Goal: Transaction & Acquisition: Book appointment/travel/reservation

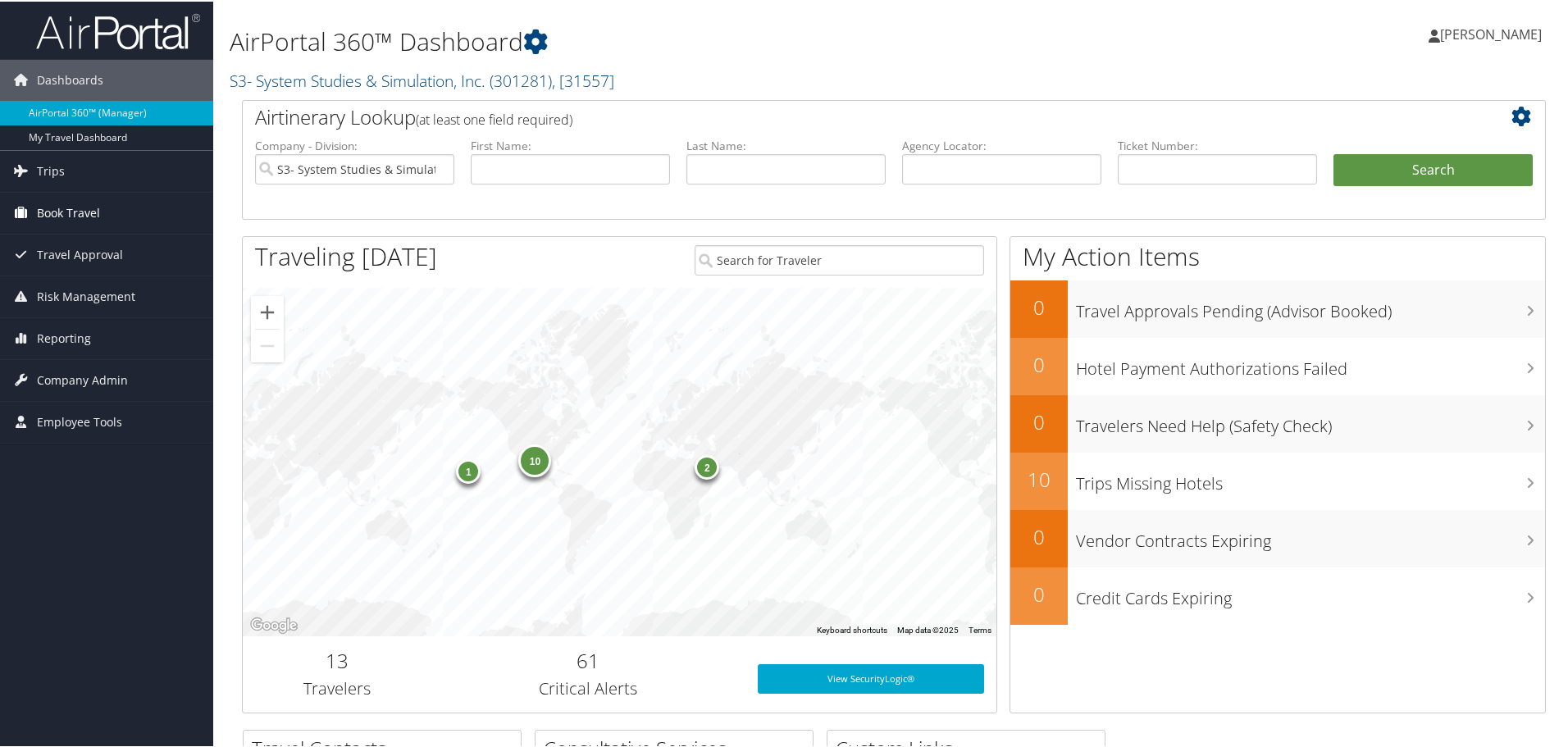
click at [83, 208] on span "Book Travel" at bounding box center [68, 212] width 63 height 41
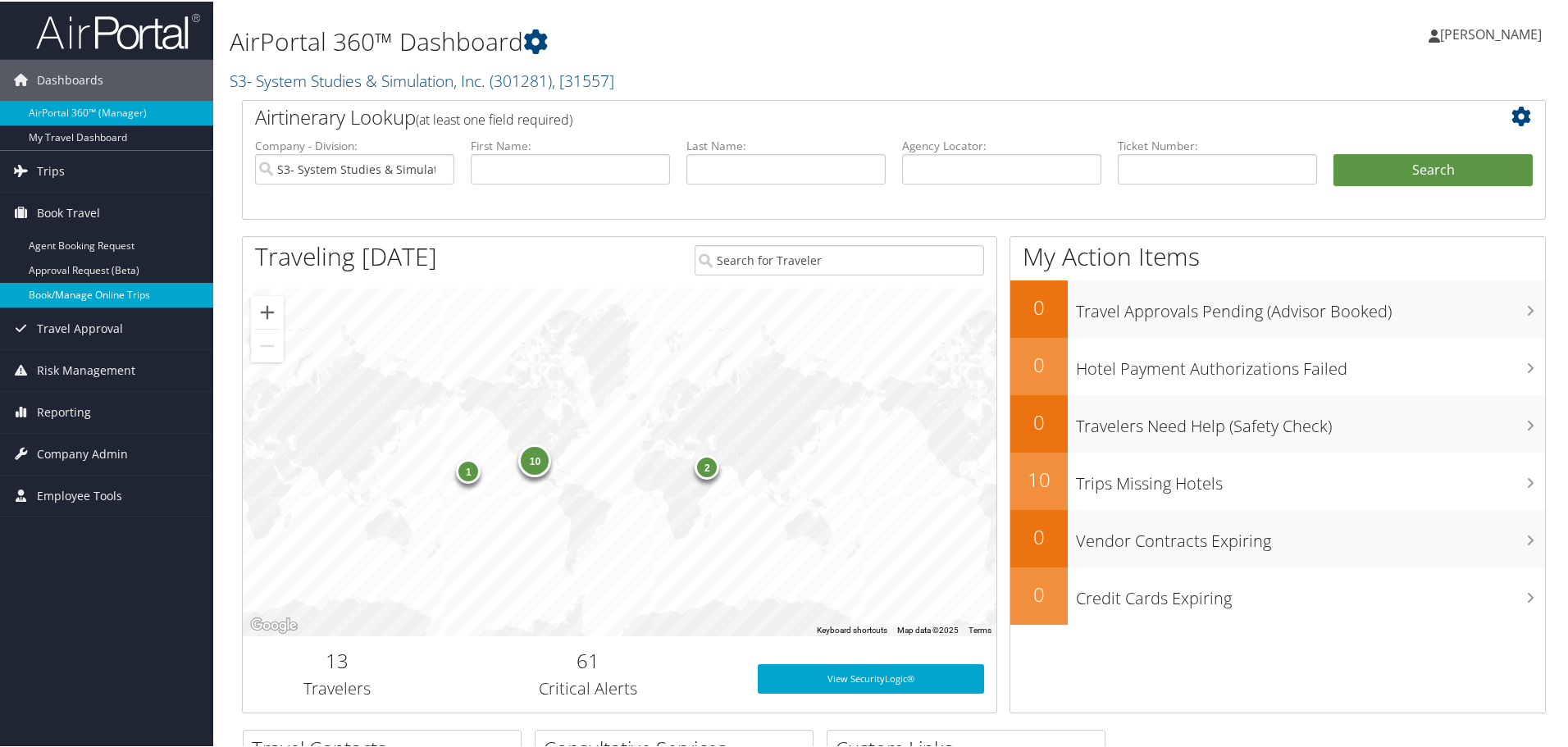
click at [118, 292] on link "Book/Manage Online Trips" at bounding box center [107, 293] width 213 height 25
